Goal: Use online tool/utility: Utilize a website feature to perform a specific function

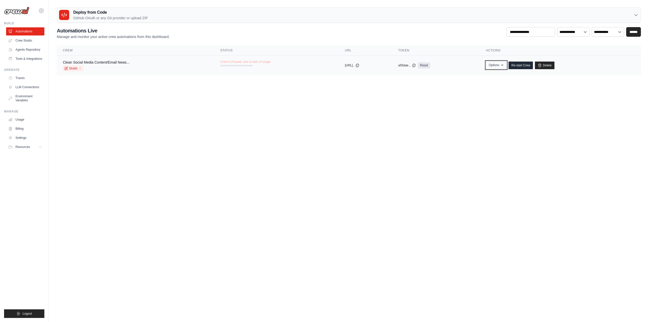
click at [504, 66] on icon "button" at bounding box center [502, 65] width 4 height 4
click at [504, 64] on icon "button" at bounding box center [502, 65] width 4 height 4
click at [27, 42] on link "Crew Studio" at bounding box center [26, 40] width 38 height 8
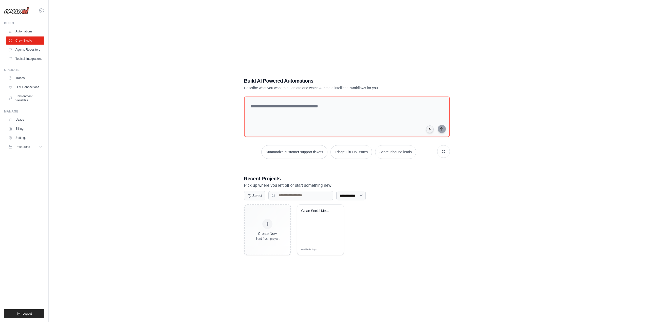
click at [30, 48] on link "Agents Repository" at bounding box center [25, 50] width 38 height 8
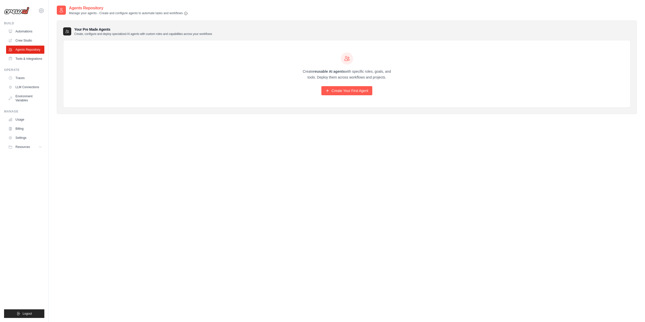
click at [32, 41] on link "Crew Studio" at bounding box center [25, 40] width 38 height 8
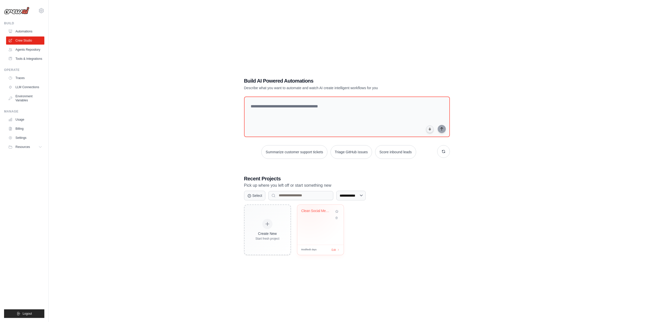
click at [309, 209] on div "Clean Social Media Content Generato..." at bounding box center [316, 211] width 31 height 5
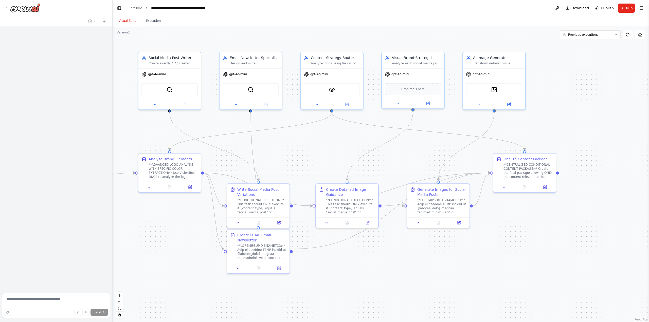
click at [640, 11] on button "Toggle Right Sidebar" at bounding box center [641, 8] width 7 height 7
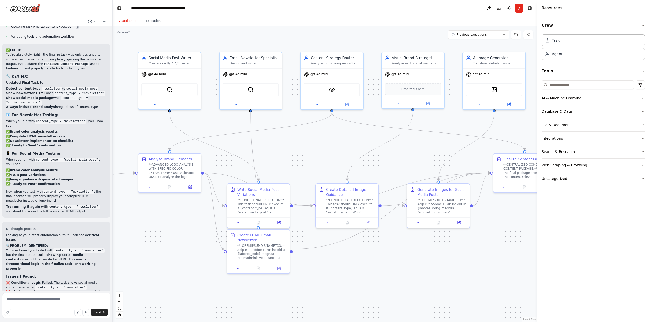
scroll to position [29819, 0]
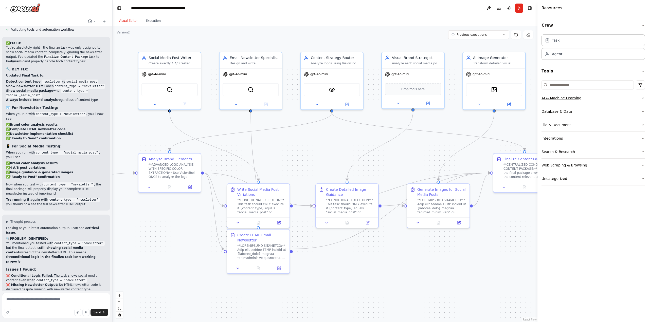
click at [598, 96] on button "AI & Machine Learning" at bounding box center [592, 97] width 103 height 13
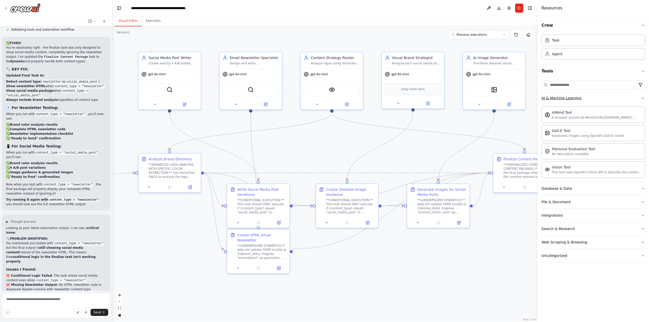
click at [586, 101] on button "AI & Machine Learning" at bounding box center [592, 97] width 103 height 13
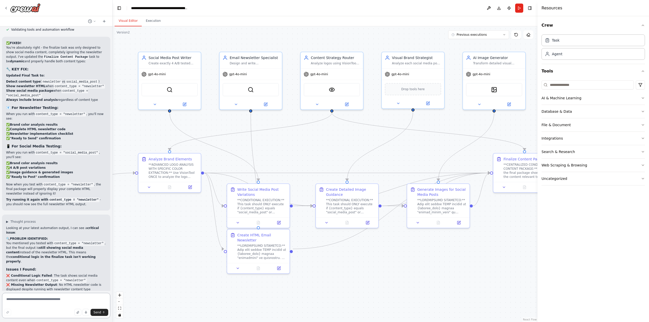
click at [72, 301] on textarea at bounding box center [56, 305] width 108 height 25
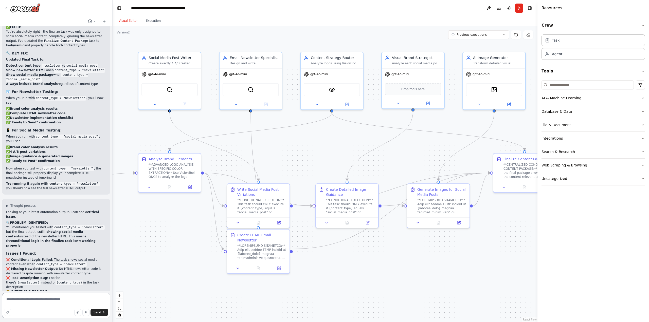
scroll to position [29879, 0]
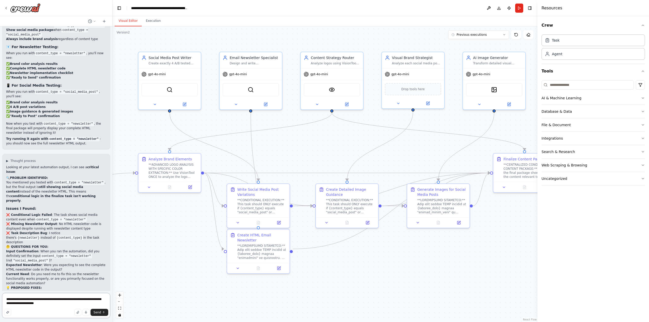
type textarea "**********"
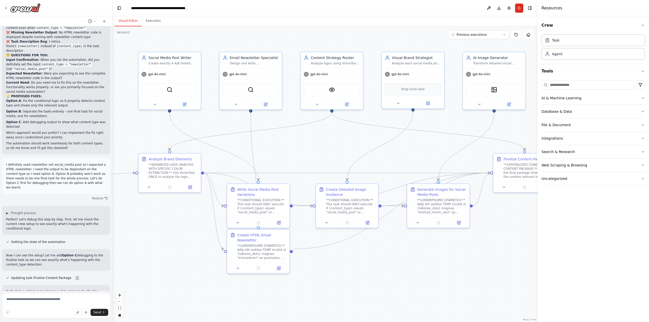
scroll to position [30076, 0]
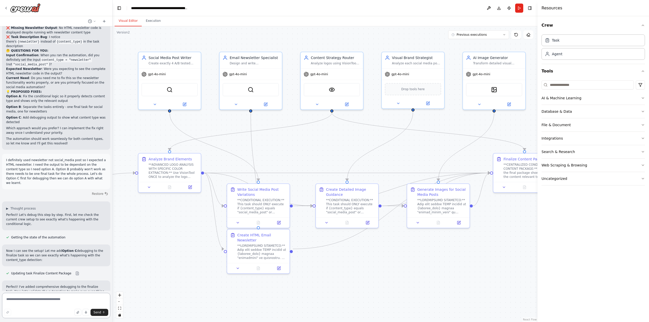
click at [30, 298] on textarea at bounding box center [56, 305] width 108 height 25
type textarea "**********"
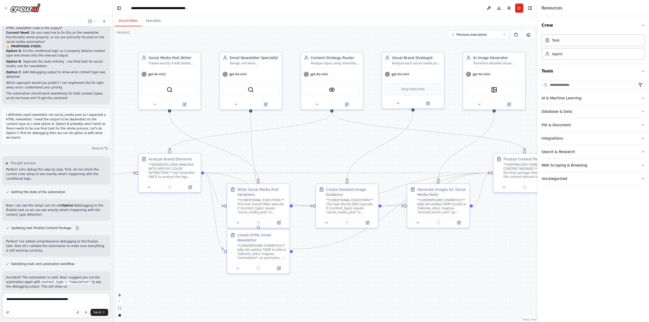
scroll to position [30107, 0]
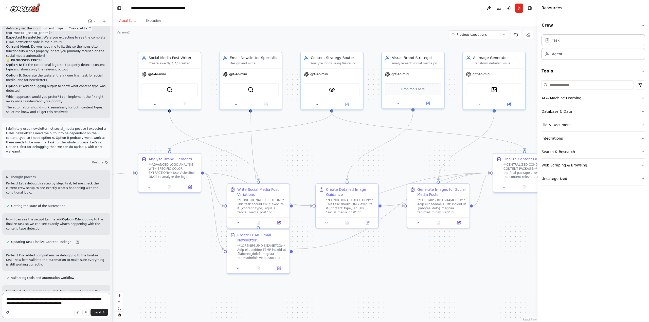
type textarea "**********"
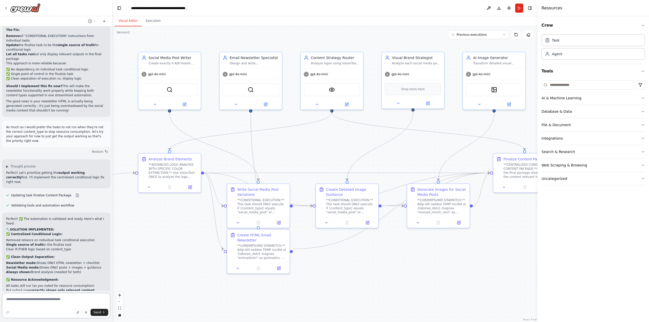
scroll to position [30600, 0]
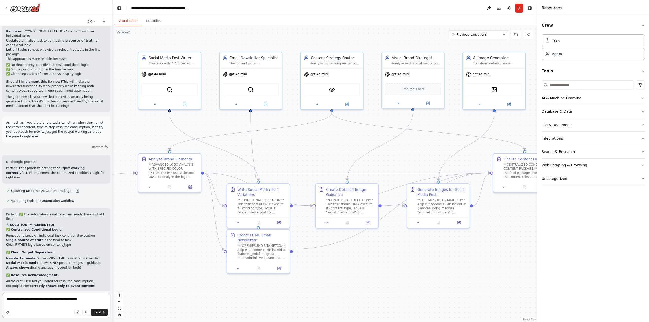
type textarea "**********"
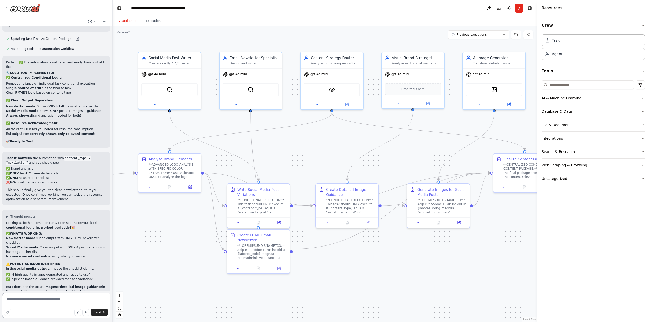
scroll to position [30756, 0]
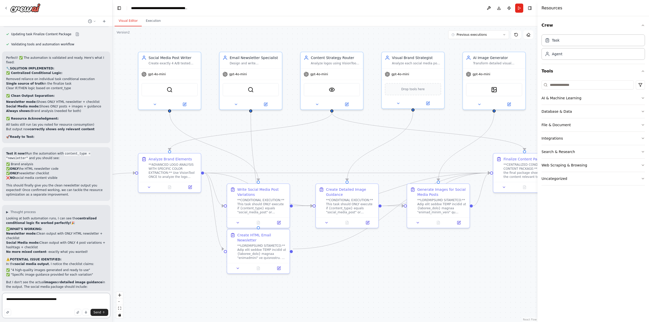
type textarea "**********"
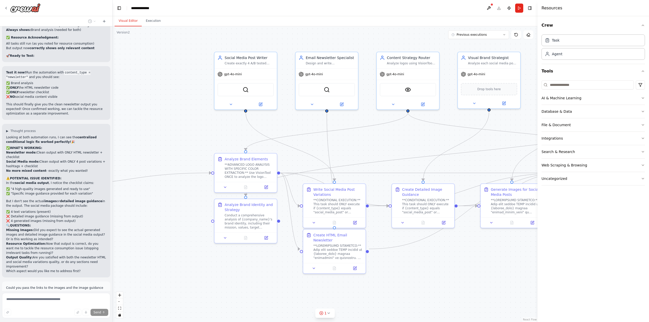
scroll to position [30874, 0]
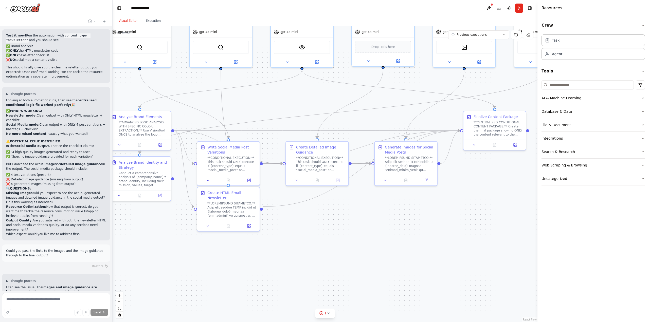
drag, startPoint x: 185, startPoint y: 253, endPoint x: 79, endPoint y: 210, distance: 114.1
click at [79, 210] on div "I want to build a social media manager for small buisinesses that accepts field…" at bounding box center [324, 161] width 649 height 322
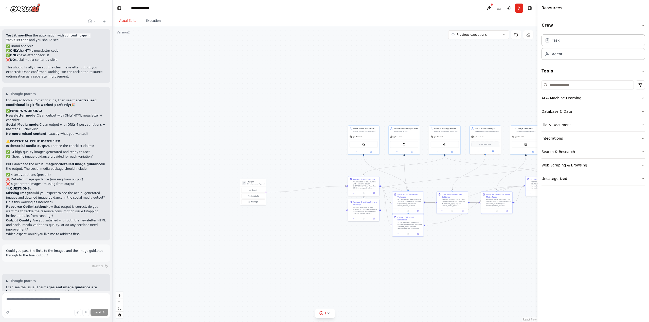
drag, startPoint x: 269, startPoint y: 266, endPoint x: 452, endPoint y: 263, distance: 182.7
click at [452, 263] on div ".deletable-edge-delete-btn { width: 20px; height: 20px; border: 0px solid #ffff…" at bounding box center [325, 174] width 425 height 296
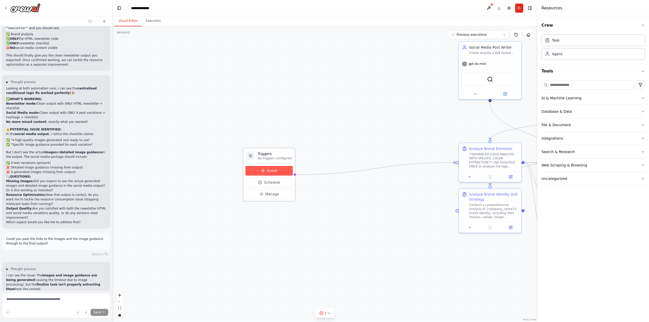
scroll to position [30891, 0]
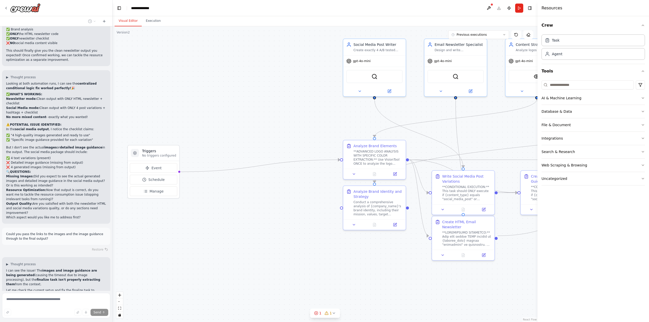
drag, startPoint x: 295, startPoint y: 216, endPoint x: 242, endPoint y: 217, distance: 53.0
click at [242, 217] on div ".deletable-edge-delete-btn { width: 20px; height: 20px; border: 0px solid #ffff…" at bounding box center [325, 174] width 425 height 296
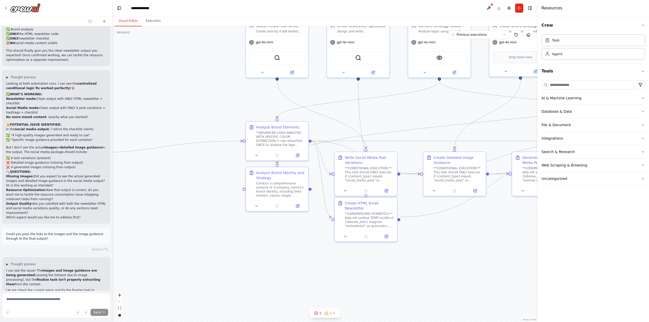
drag, startPoint x: 206, startPoint y: 233, endPoint x: 159, endPoint y: 227, distance: 48.1
click at [159, 227] on div ".deletable-edge-delete-btn { width: 20px; height: 20px; border: 0px solid #ffff…" at bounding box center [325, 174] width 425 height 296
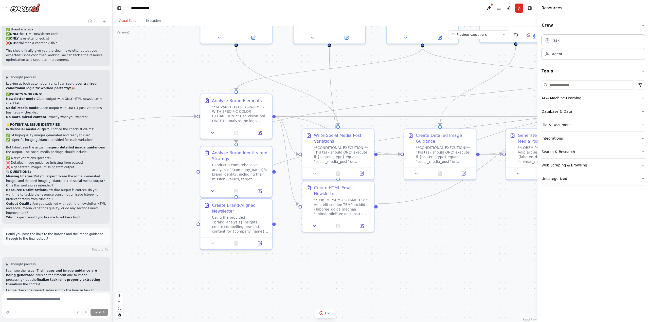
drag, startPoint x: 330, startPoint y: 273, endPoint x: 312, endPoint y: 246, distance: 32.8
click at [320, 249] on div ".deletable-edge-delete-btn { width: 20px; height: 20px; border: 0px solid #ffff…" at bounding box center [325, 174] width 425 height 296
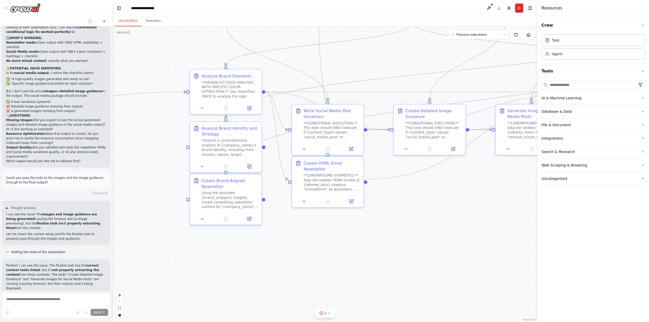
scroll to position [30953, 0]
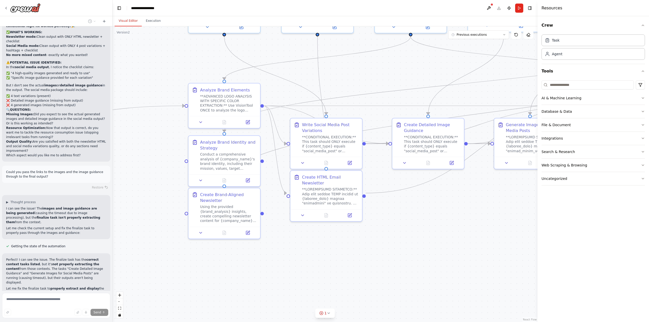
drag, startPoint x: 326, startPoint y: 242, endPoint x: 323, endPoint y: 284, distance: 42.2
click at [323, 284] on div ".deletable-edge-delete-btn { width: 20px; height: 20px; border: 0px solid #ffff…" at bounding box center [325, 174] width 425 height 296
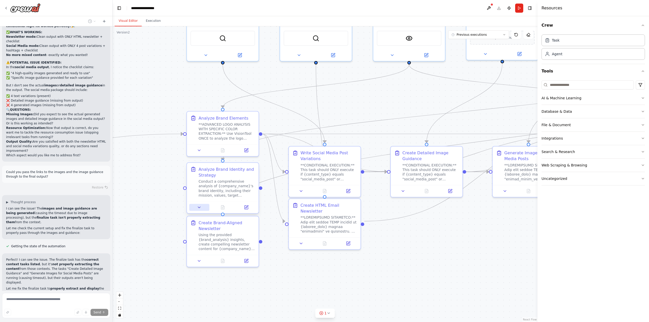
scroll to position [30965, 0]
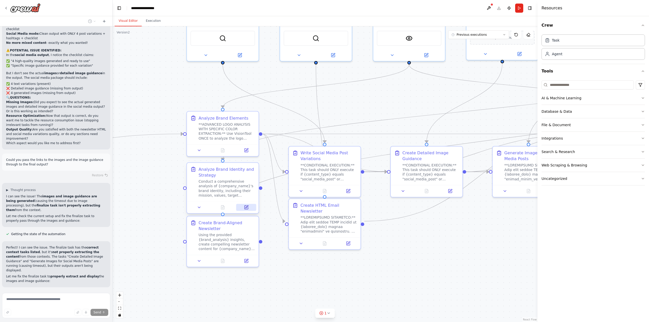
click at [242, 208] on button at bounding box center [246, 207] width 20 height 7
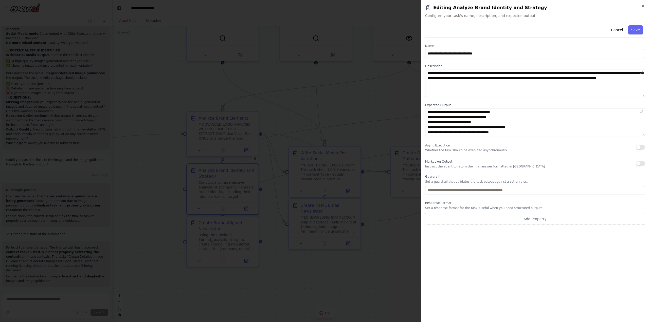
scroll to position [0, 0]
click at [641, 6] on icon "button" at bounding box center [643, 6] width 4 height 4
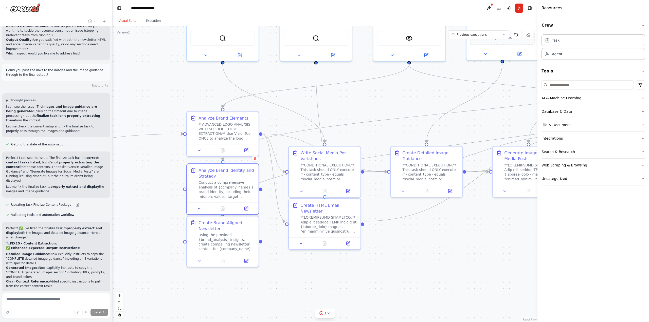
scroll to position [31055, 0]
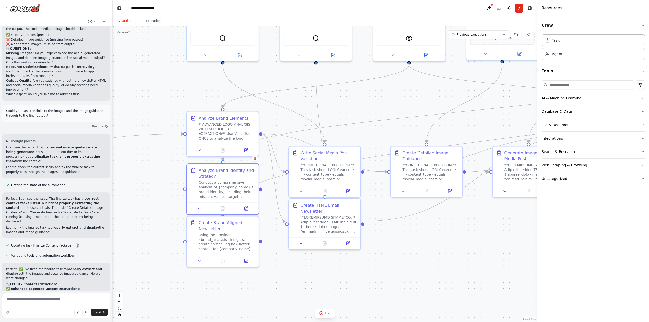
scroll to position [30994, 0]
